Goal: Check status: Check status

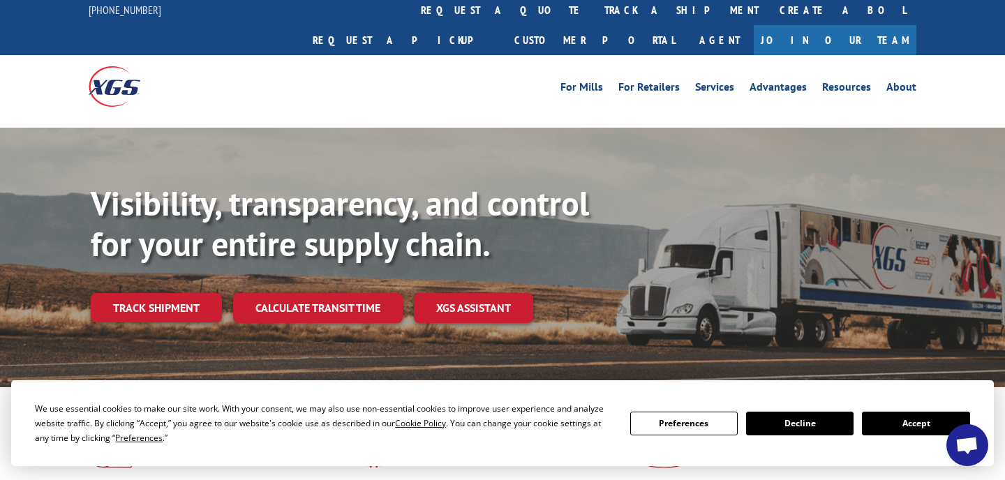
scroll to position [3, 0]
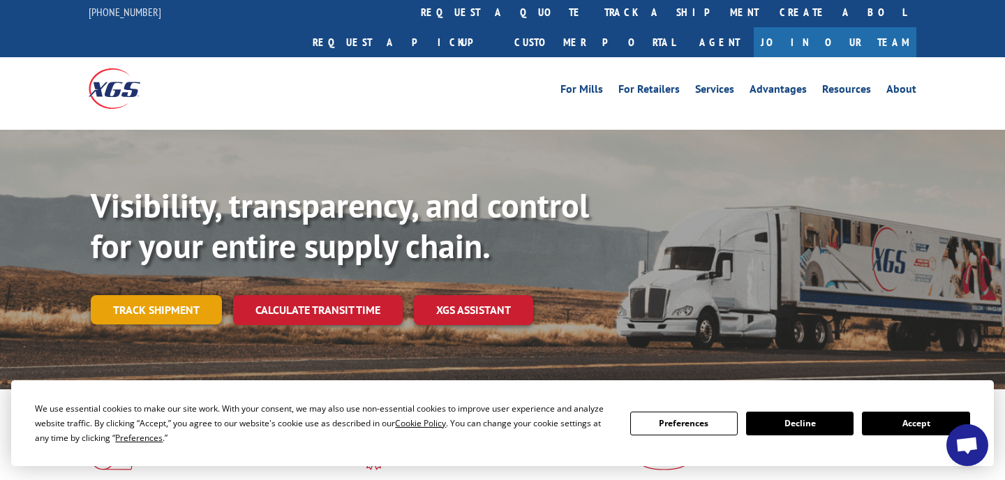
click at [171, 295] on link "Track shipment" at bounding box center [156, 309] width 131 height 29
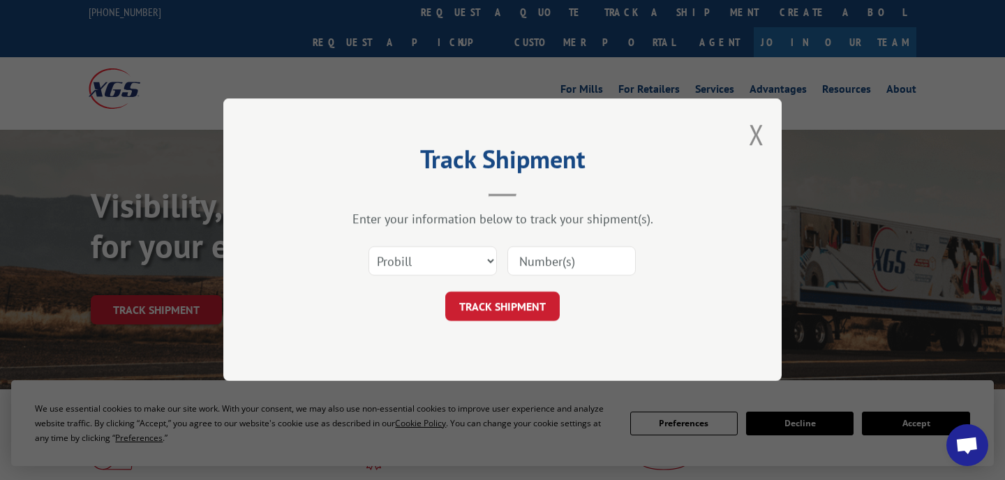
click at [536, 259] on input at bounding box center [571, 261] width 128 height 29
type input "17402144"
click at [516, 299] on button "TRACK SHIPMENT" at bounding box center [502, 306] width 114 height 29
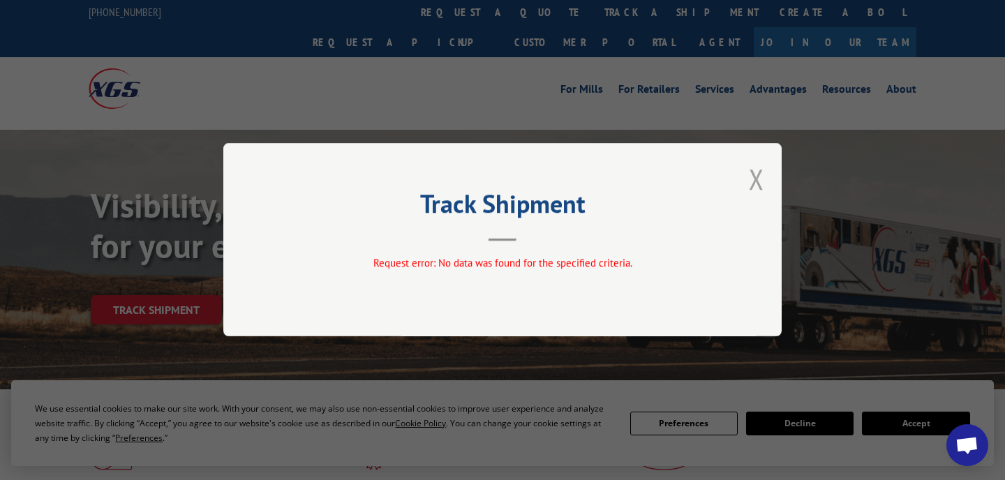
click at [756, 178] on button "Close modal" at bounding box center [756, 179] width 15 height 37
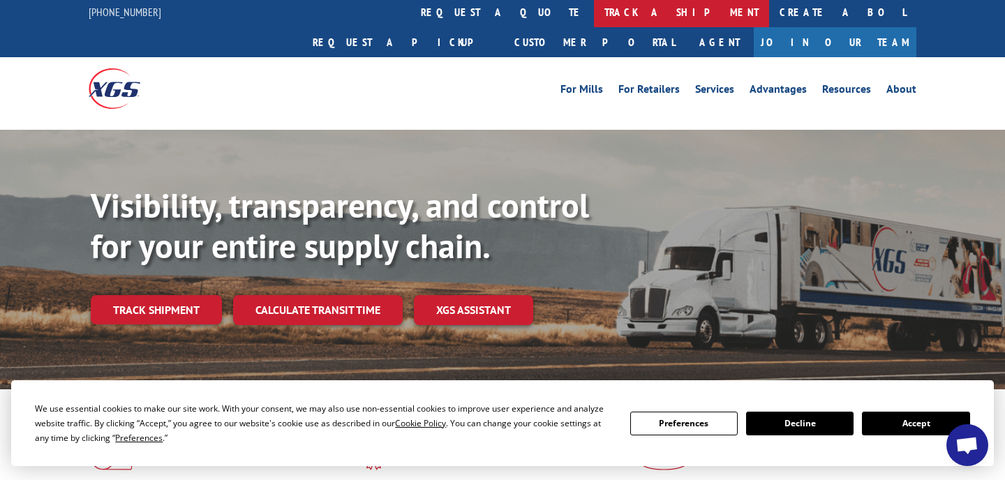
click at [594, 15] on link "track a shipment" at bounding box center [681, 12] width 175 height 30
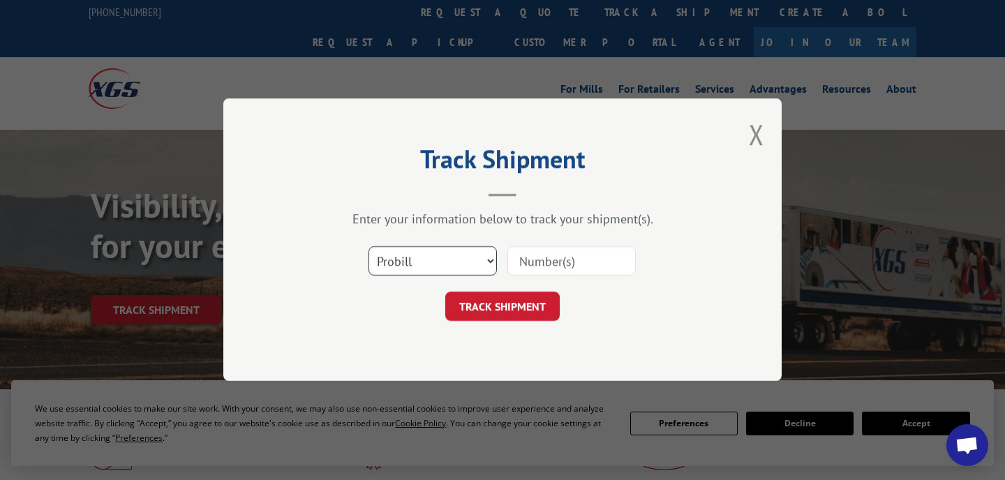
click at [446, 265] on select "Select category... Probill BOL PO" at bounding box center [432, 261] width 128 height 29
select select "bol"
click at [368, 247] on select "Select category... Probill BOL PO" at bounding box center [432, 261] width 128 height 29
click at [544, 253] on input at bounding box center [571, 261] width 128 height 29
type input "17402144"
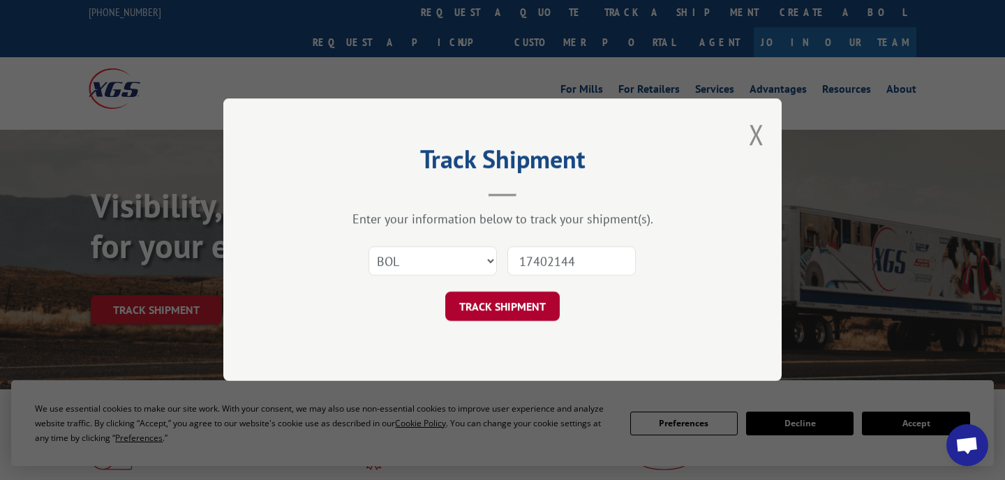
click at [506, 304] on button "TRACK SHIPMENT" at bounding box center [502, 306] width 114 height 29
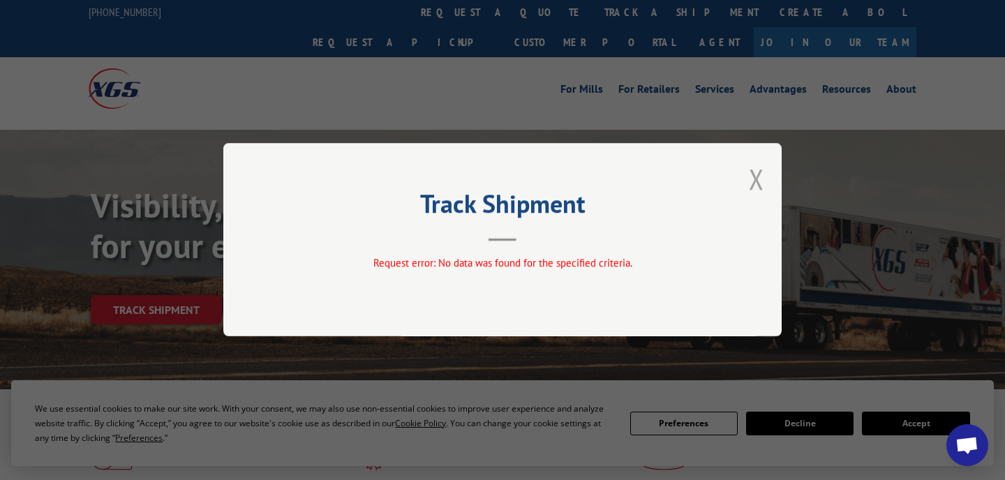
click at [757, 173] on button "Close modal" at bounding box center [756, 179] width 15 height 37
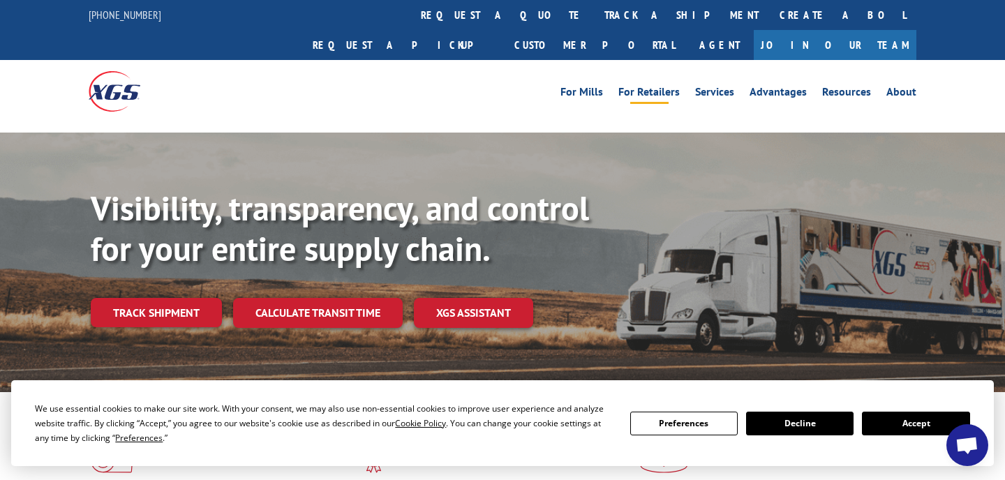
click at [659, 87] on link "For Retailers" at bounding box center [648, 94] width 61 height 15
click at [811, 425] on button "Decline" at bounding box center [799, 424] width 107 height 24
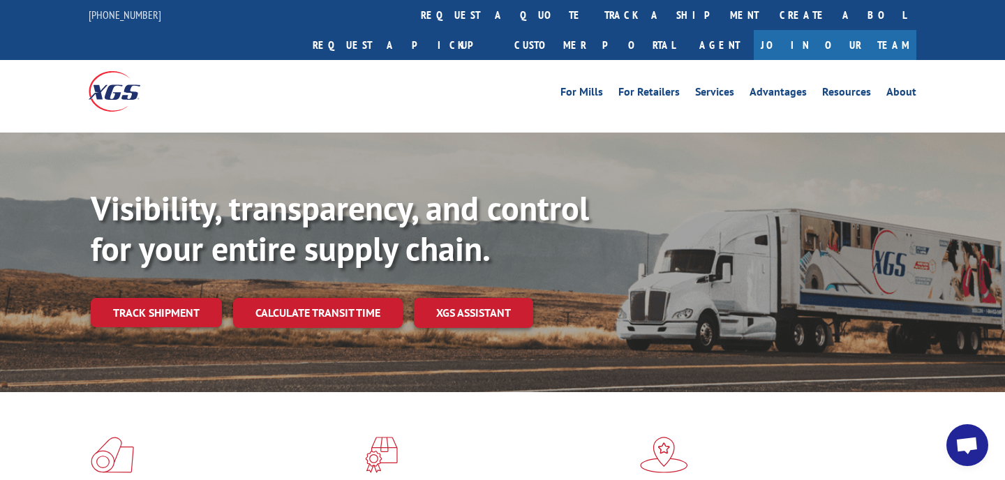
scroll to position [380, 0]
